Goal: Task Accomplishment & Management: Complete application form

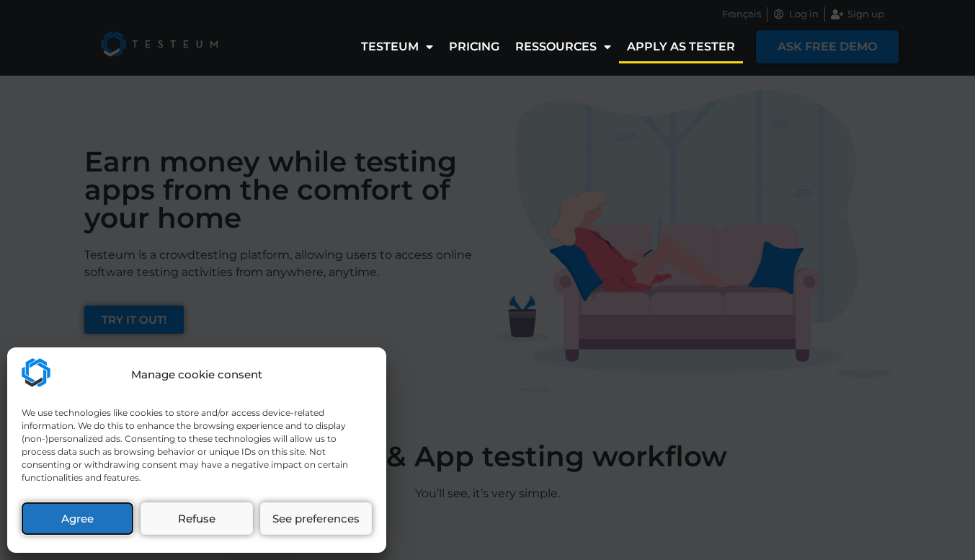
click at [83, 523] on button "Agree" at bounding box center [78, 518] width 112 height 32
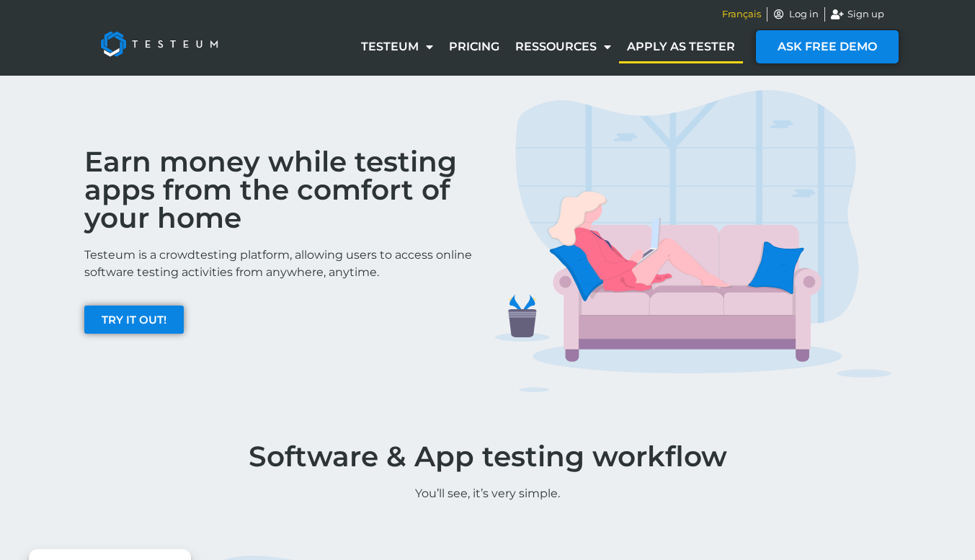
click at [742, 19] on span "Français" at bounding box center [741, 14] width 39 height 14
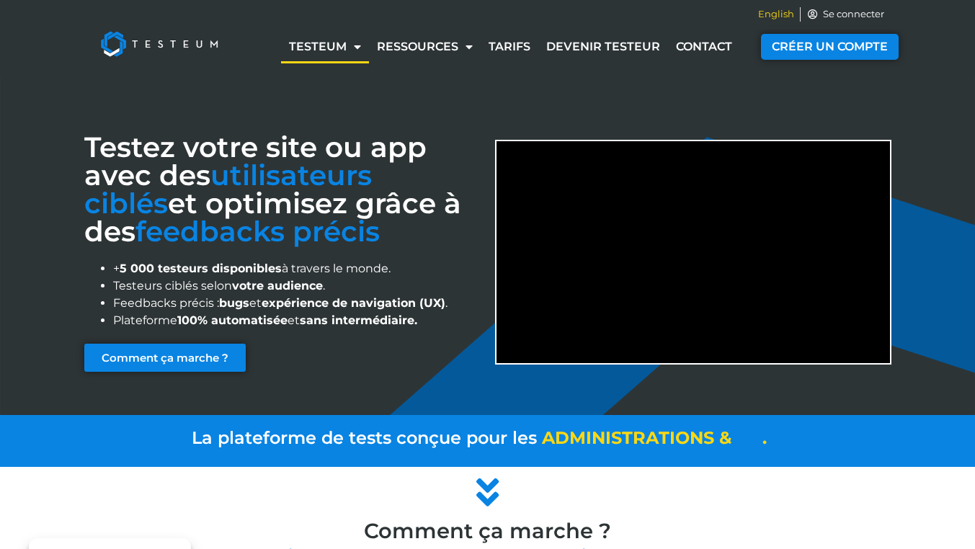
click at [781, 8] on span "English" at bounding box center [776, 14] width 36 height 14
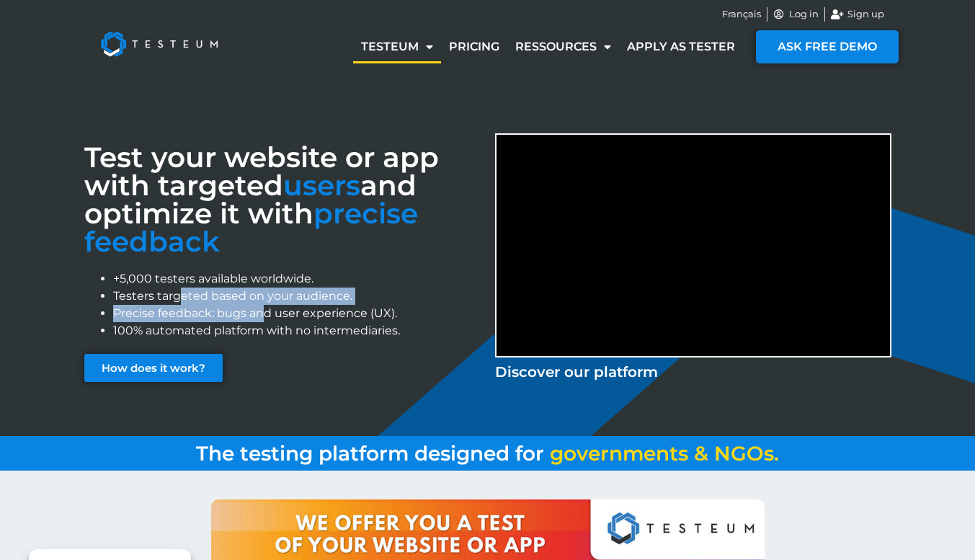
drag, startPoint x: 181, startPoint y: 293, endPoint x: 262, endPoint y: 321, distance: 85.2
click at [262, 321] on ul "+5,000 testers available worldwide. Testers targeted based on your audience. Pr…" at bounding box center [282, 304] width 396 height 69
click at [262, 321] on li "Precise feedback: bugs and user experience (UX)." at bounding box center [297, 313] width 368 height 17
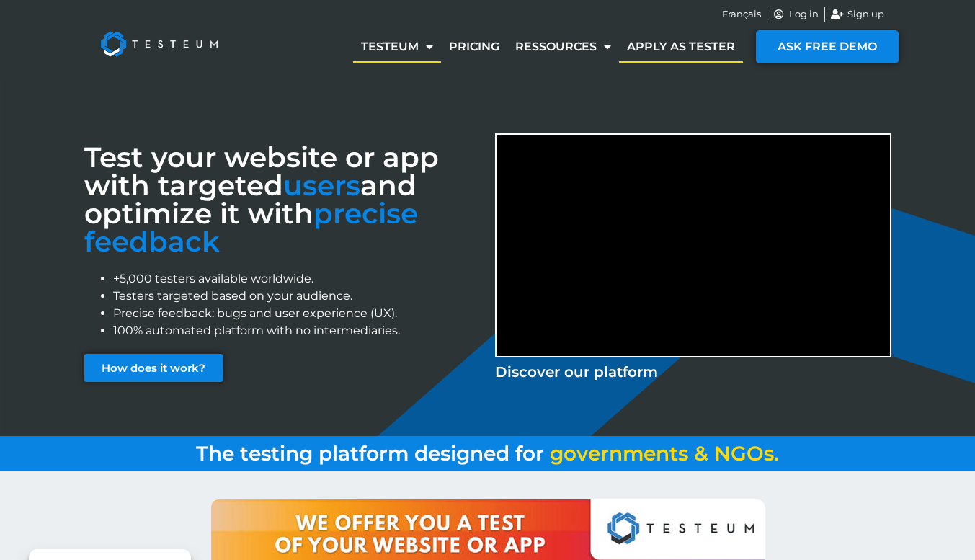
click at [671, 45] on link "Apply as tester" at bounding box center [681, 46] width 124 height 33
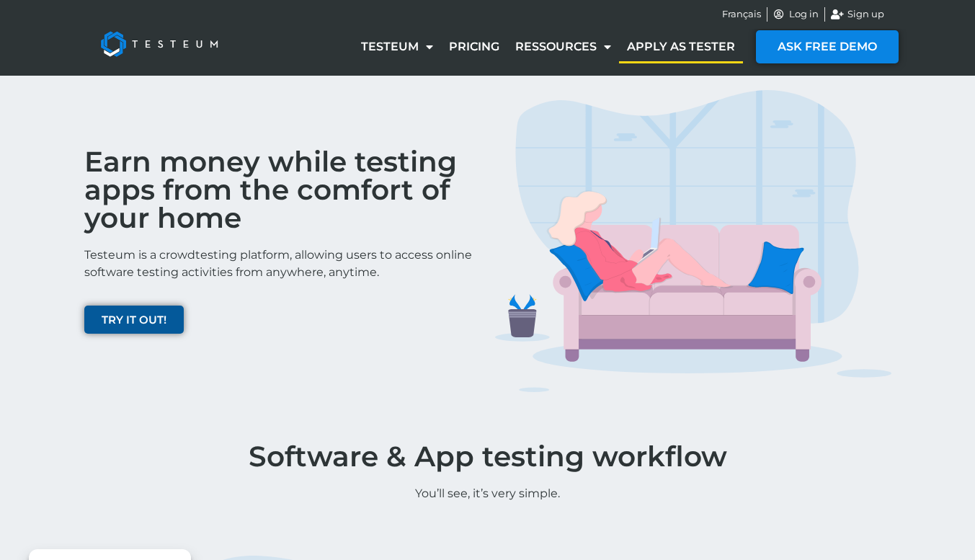
click at [144, 324] on span "TRY IT OUT!" at bounding box center [134, 319] width 65 height 11
click at [606, 357] on img at bounding box center [693, 241] width 396 height 303
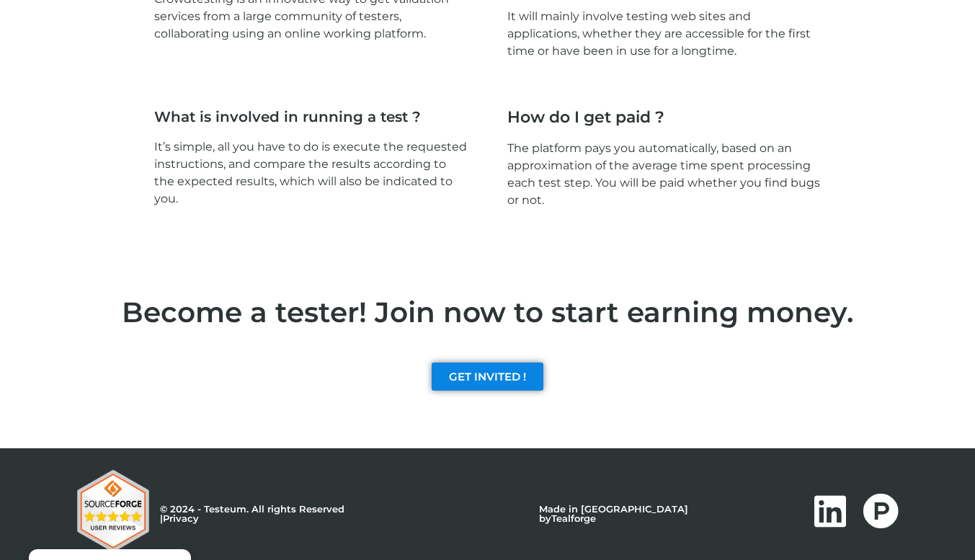
scroll to position [2171, 0]
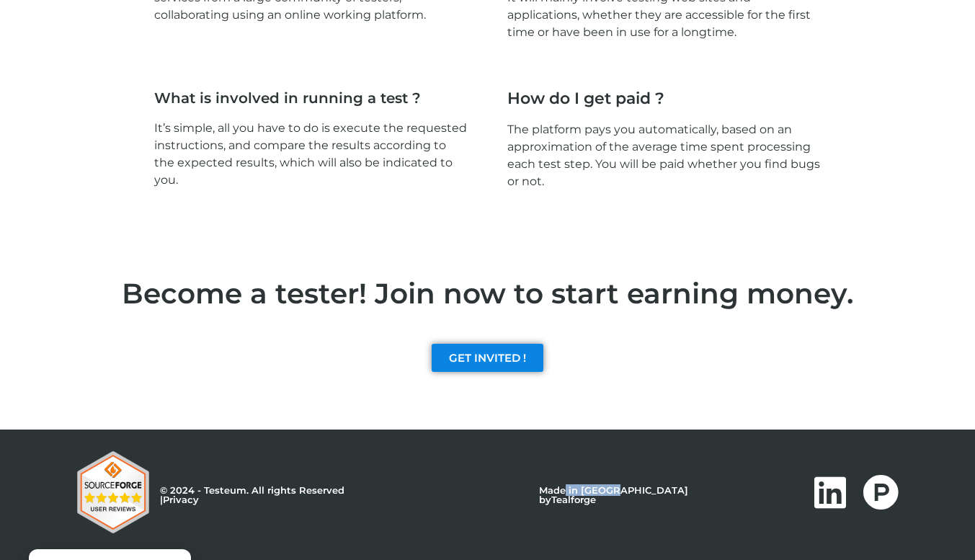
drag, startPoint x: 576, startPoint y: 494, endPoint x: 631, endPoint y: 495, distance: 54.8
click at [631, 495] on p "Made in New Caledonia by Tealforge" at bounding box center [636, 495] width 195 height 19
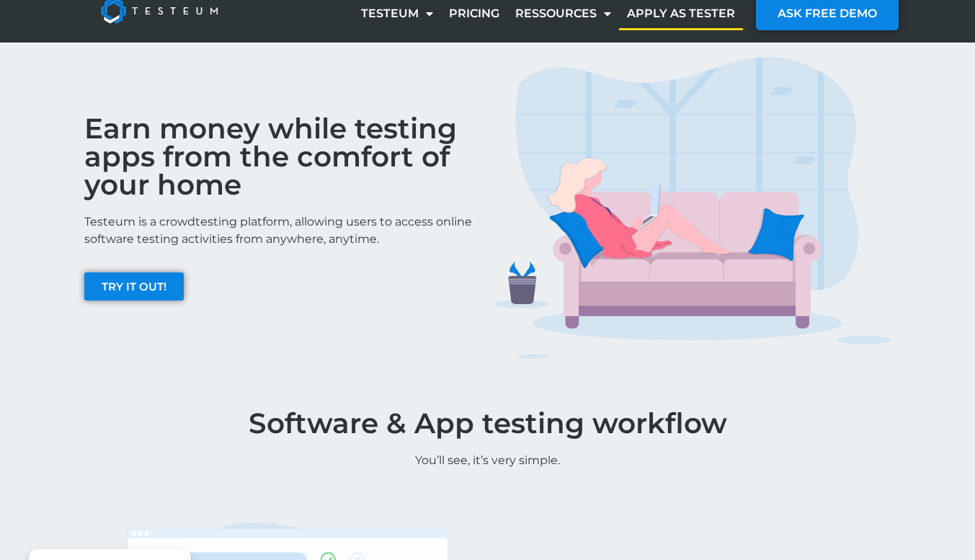
scroll to position [0, 0]
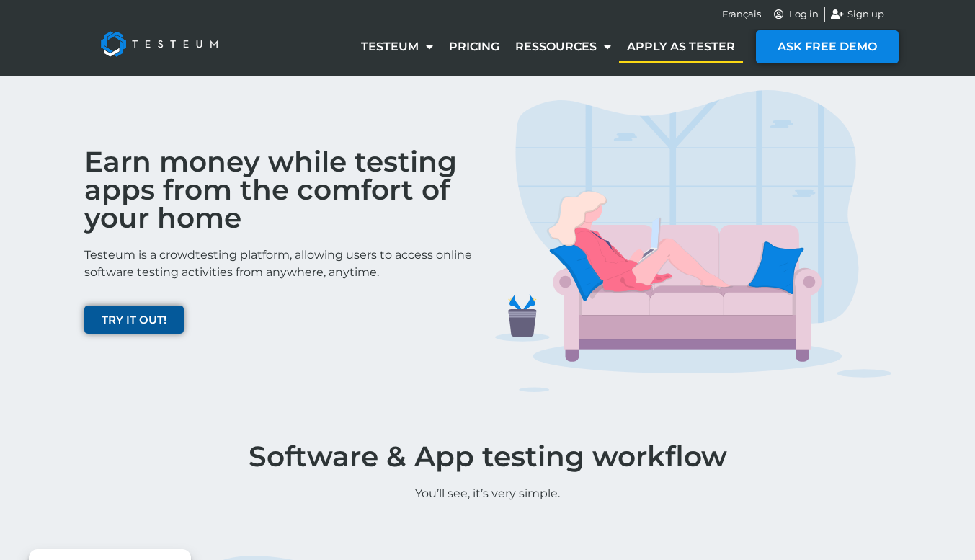
click at [127, 316] on span "TRY IT OUT!" at bounding box center [134, 319] width 65 height 11
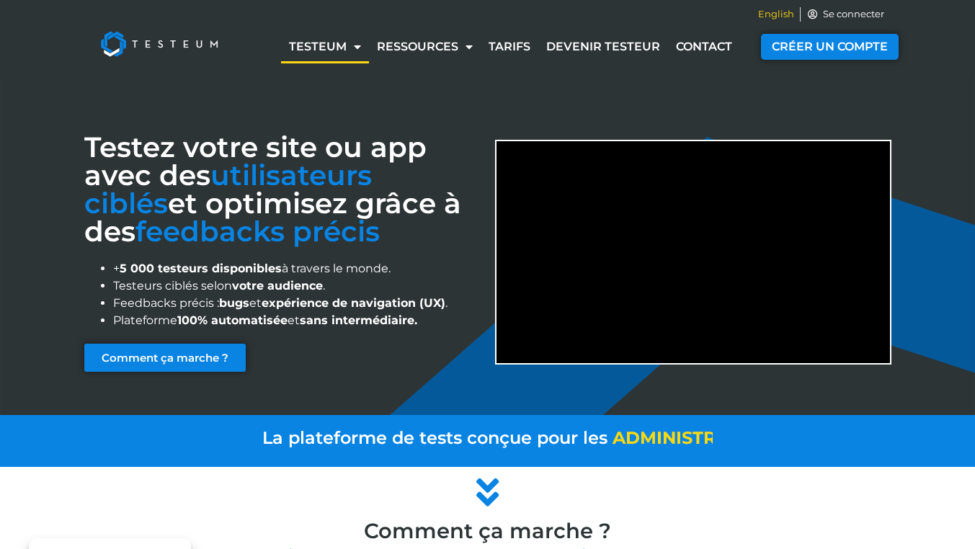
click at [774, 17] on span "English" at bounding box center [776, 14] width 36 height 14
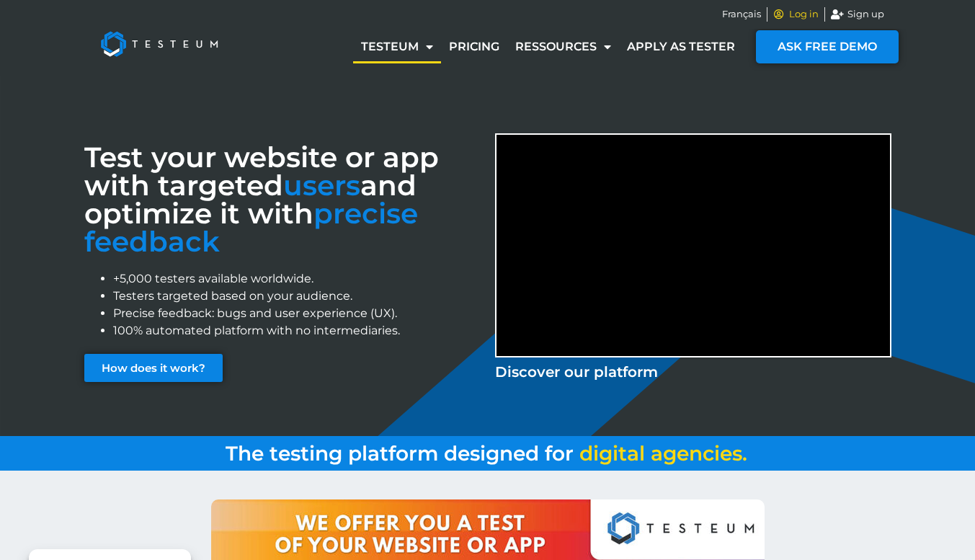
click at [804, 17] on span "Log in" at bounding box center [802, 14] width 33 height 14
